Goal: Obtain resource: Obtain resource

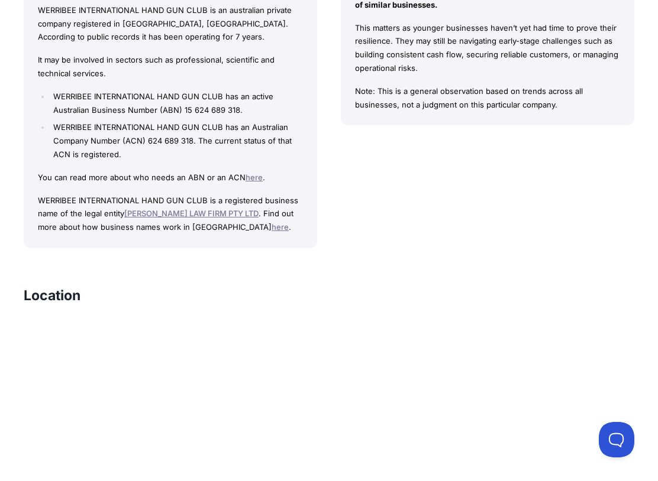
scroll to position [1171, 0]
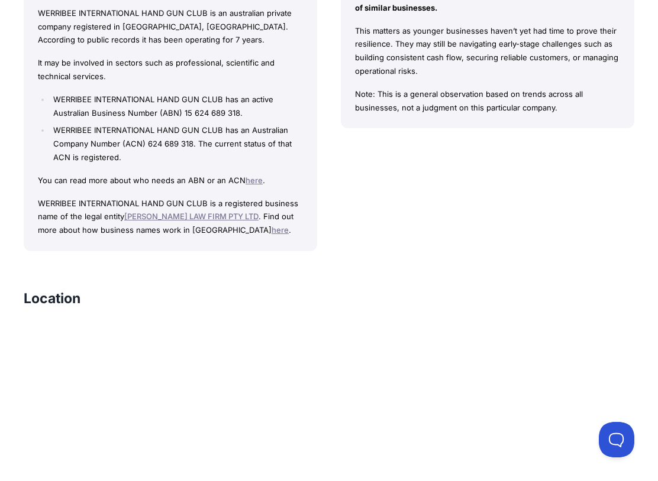
click at [500, 206] on div "Did You Know WERRIBEE INTERNATIONAL HAND GUN CLUB is younger than 50.0% of simi…" at bounding box center [487, 98] width 293 height 306
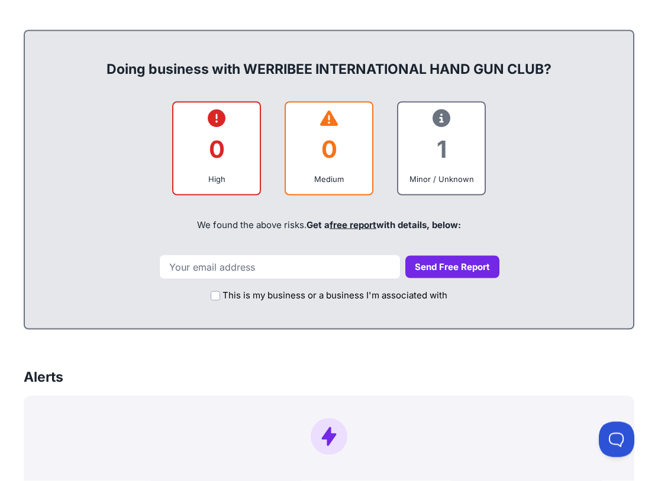
scroll to position [474, 0]
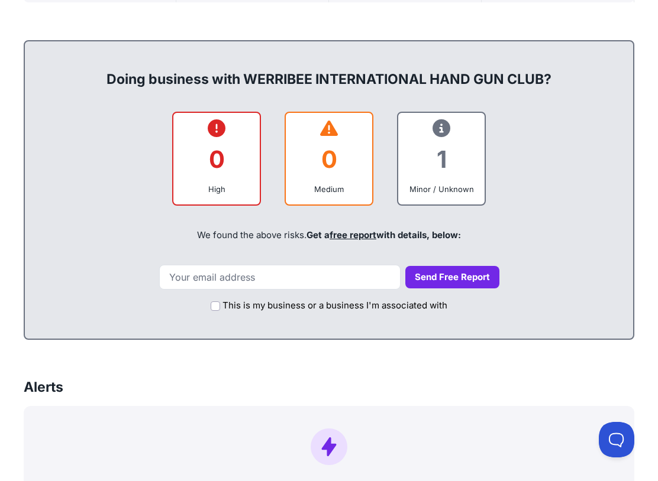
click at [454, 156] on div "1" at bounding box center [440, 159] width 67 height 48
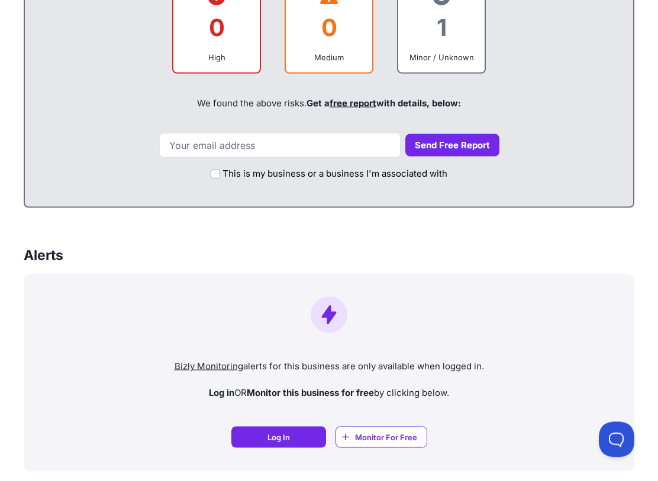
scroll to position [611, 0]
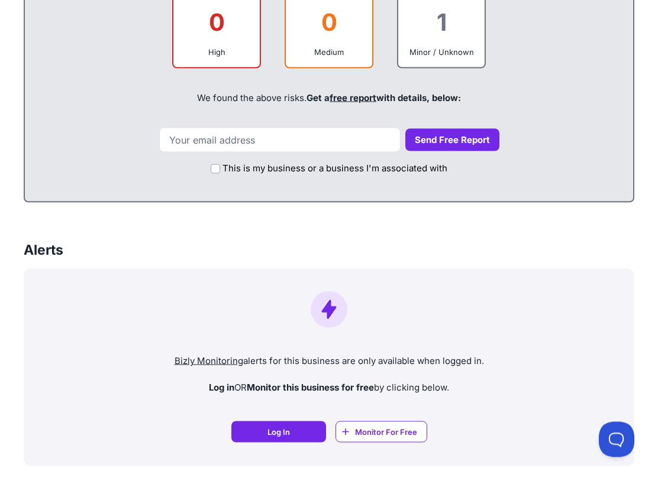
click at [374, 415] on span "Monitor For Free" at bounding box center [386, 432] width 62 height 12
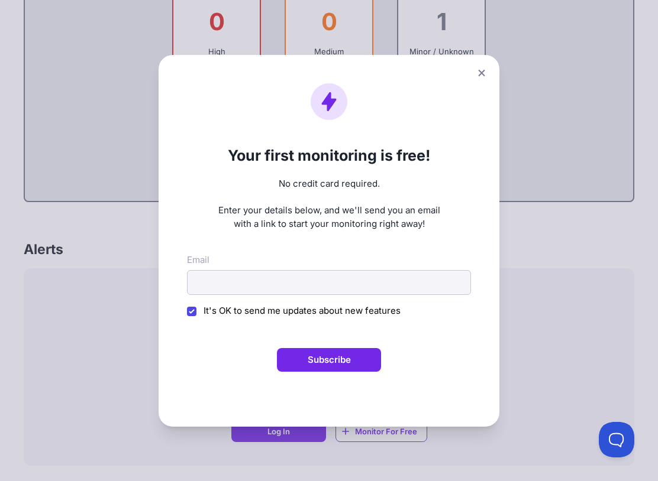
click at [598, 308] on div "Your first monitoring is free! No credit card required. Enter your details belo…" at bounding box center [329, 240] width 658 height 481
click at [86, 376] on div "Your first monitoring is free! No credit card required. Enter your details belo…" at bounding box center [329, 240] width 658 height 481
click at [488, 75] on button at bounding box center [481, 72] width 17 height 17
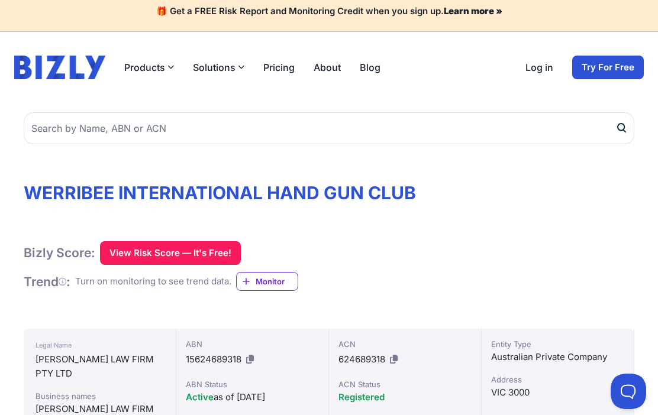
scroll to position [0, 0]
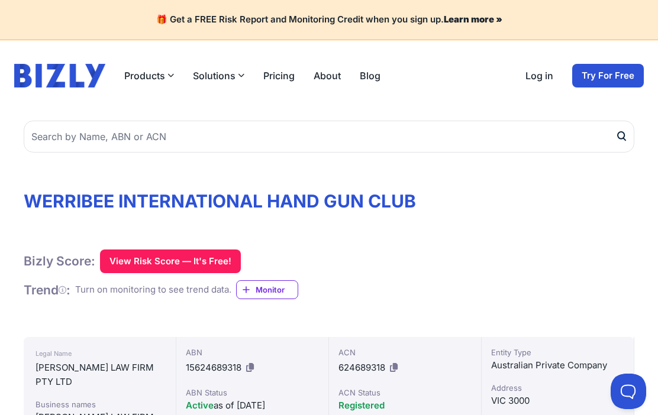
click at [157, 258] on button "View Risk Score — It's Free!" at bounding box center [170, 262] width 141 height 24
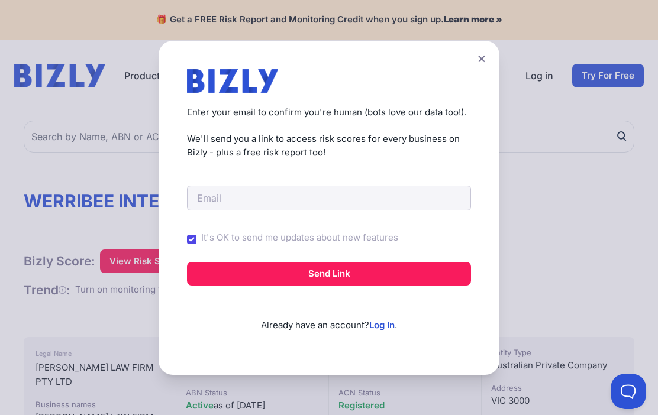
click at [596, 234] on div "Create a Free Account to View Risk Scores Get instant access to risk scores for…" at bounding box center [329, 207] width 658 height 415
click at [568, 241] on div "Create a Free Account to View Risk Scores Get instant access to risk scores for…" at bounding box center [329, 207] width 658 height 415
click at [17, 177] on div "Create a Free Account to View Risk Scores Get instant access to risk scores for…" at bounding box center [329, 207] width 658 height 415
click at [92, 154] on div "Create a Free Account to View Risk Scores Get instant access to risk scores for…" at bounding box center [329, 207] width 658 height 415
click at [581, 215] on div "Create a Free Account to View Risk Scores Get instant access to risk scores for…" at bounding box center [329, 207] width 658 height 415
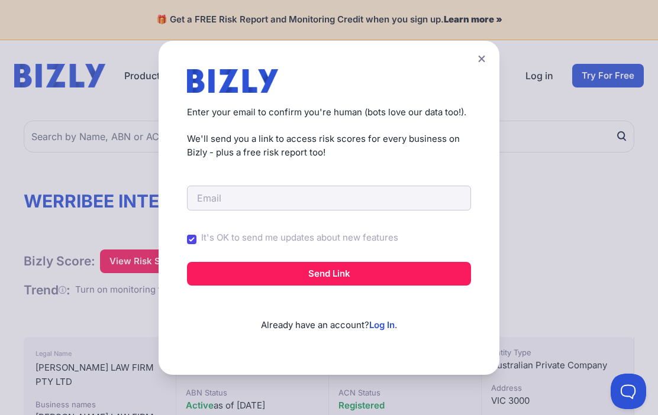
click at [485, 58] on button at bounding box center [481, 58] width 17 height 17
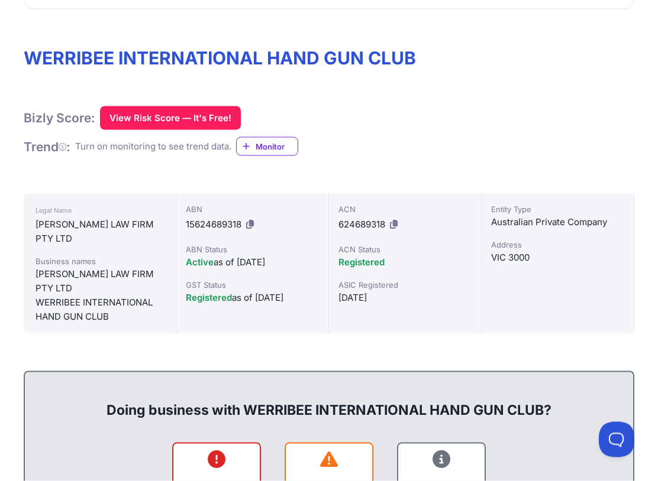
scroll to position [144, 0]
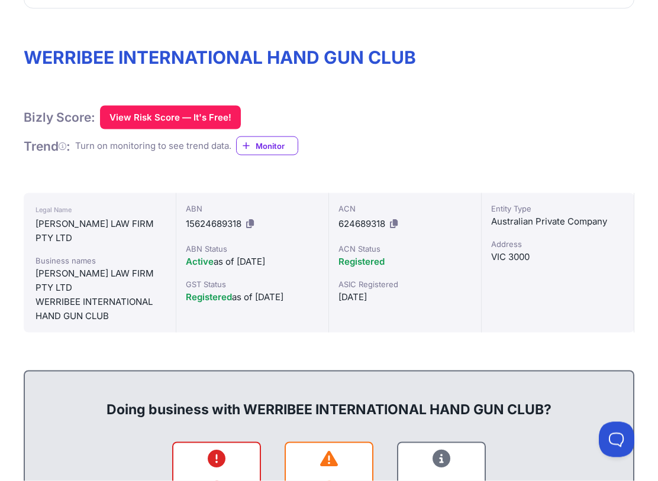
click at [576, 144] on div "Bizly Score: View Risk Score — It's Free! View Risk Score — It's Free! Trend : …" at bounding box center [329, 131] width 610 height 50
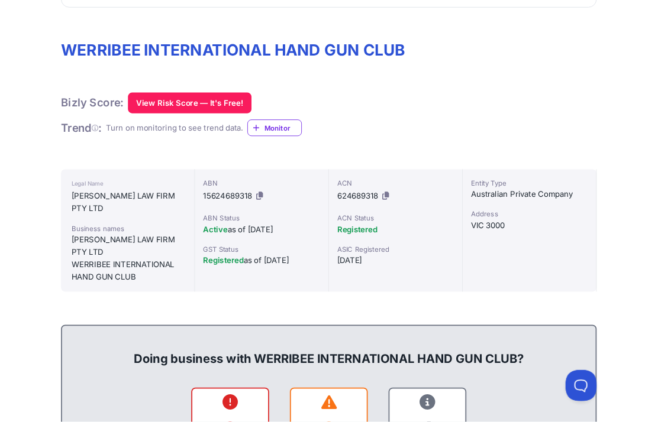
scroll to position [177, 0]
